Goal: Find contact information: Find contact information

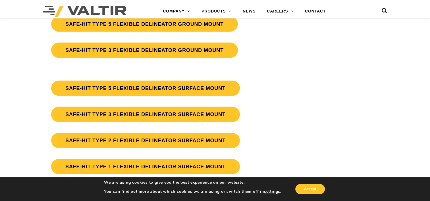
scroll to position [1622, 0]
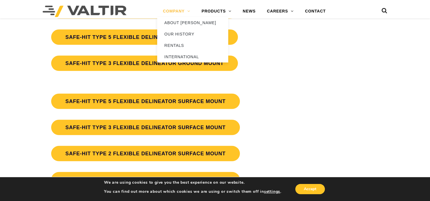
click at [175, 8] on link "COMPANY" at bounding box center [176, 11] width 39 height 11
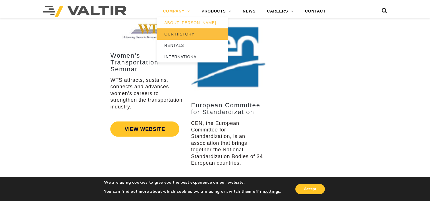
scroll to position [1110, 0]
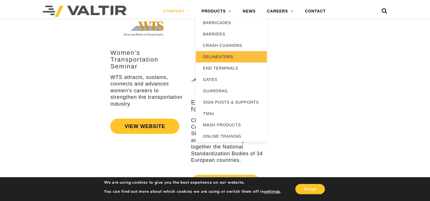
click at [215, 56] on link "DELINEATORS" at bounding box center [231, 56] width 71 height 11
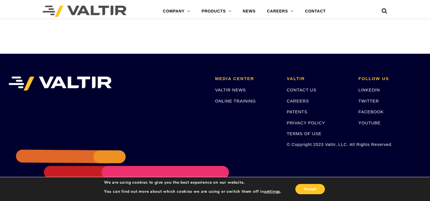
scroll to position [541, 0]
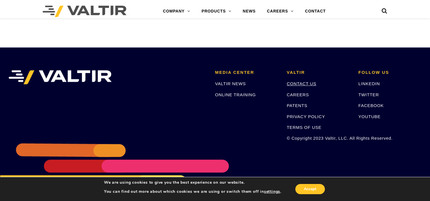
click at [290, 85] on link "CONTACT US" at bounding box center [302, 83] width 30 height 5
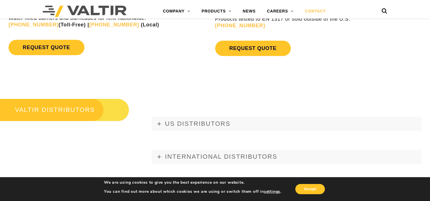
scroll to position [597, 0]
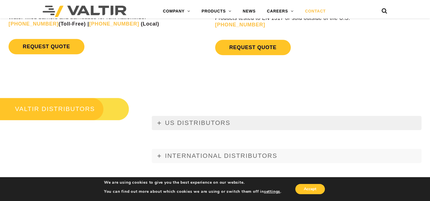
click at [184, 124] on span "US DISTRIBUTORS" at bounding box center [197, 122] width 65 height 7
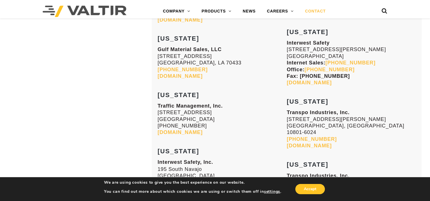
scroll to position [910, 0]
